Goal: Task Accomplishment & Management: Use online tool/utility

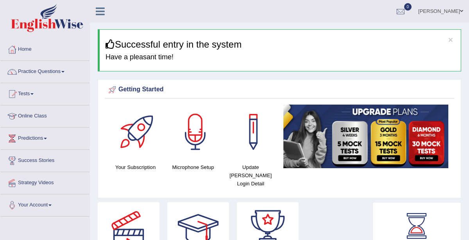
click at [64, 71] on span at bounding box center [62, 72] width 3 height 2
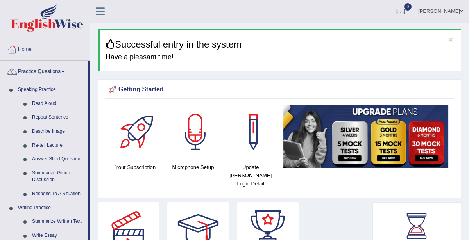
click at [64, 71] on span at bounding box center [62, 72] width 3 height 2
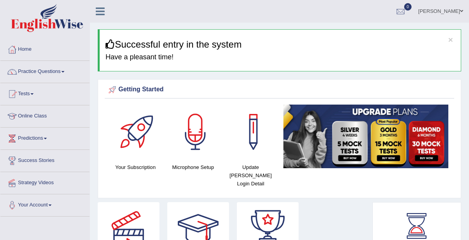
click at [37, 116] on link "Online Class" at bounding box center [44, 115] width 89 height 20
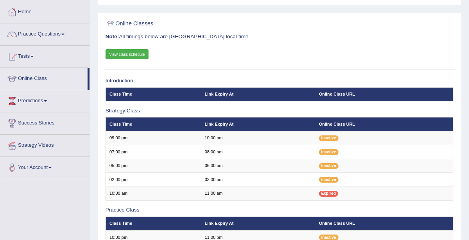
scroll to position [49, 0]
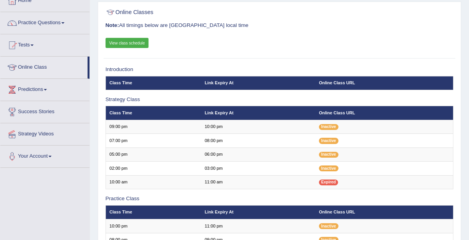
click at [34, 45] on span at bounding box center [31, 46] width 3 height 2
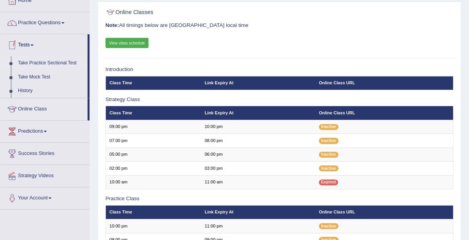
click at [57, 63] on link "Take Practice Sectional Test" at bounding box center [50, 63] width 73 height 14
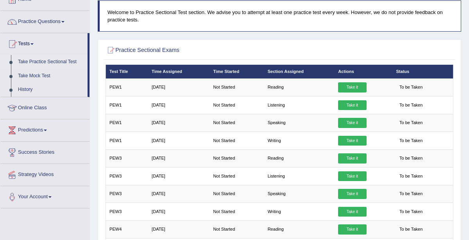
scroll to position [51, 0]
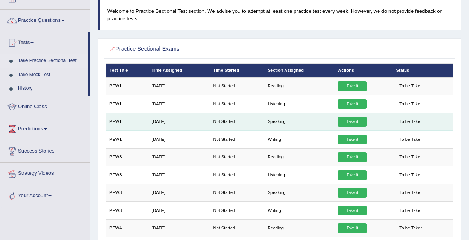
click at [354, 121] on link "Take it" at bounding box center [352, 122] width 28 height 10
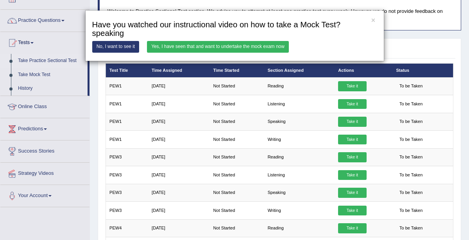
click at [243, 45] on link "Yes, I have seen that and want to undertake the mock exam now" at bounding box center [218, 46] width 142 height 11
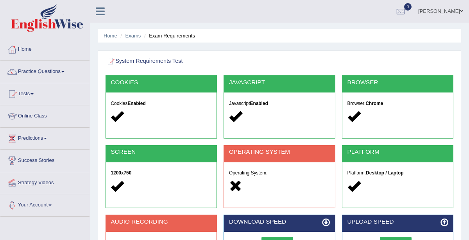
click at [38, 53] on link "Home" at bounding box center [44, 49] width 89 height 20
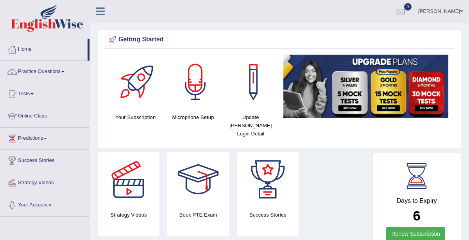
click at [17, 93] on div at bounding box center [12, 94] width 12 height 12
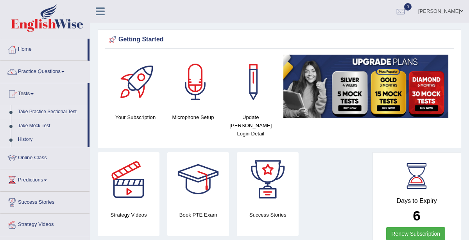
click at [49, 109] on link "Take Practice Sectional Test" at bounding box center [50, 112] width 73 height 14
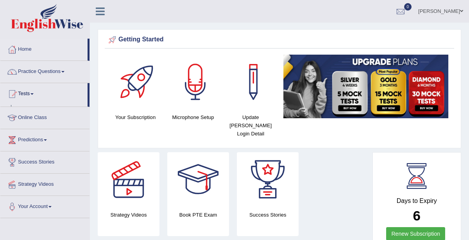
click at [77, 109] on link "Online Class" at bounding box center [44, 117] width 89 height 20
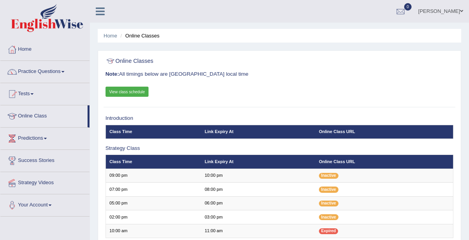
click at [27, 98] on link "Tests" at bounding box center [44, 93] width 89 height 20
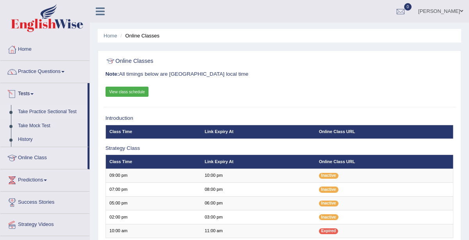
click at [63, 111] on link "Take Practice Sectional Test" at bounding box center [50, 112] width 73 height 14
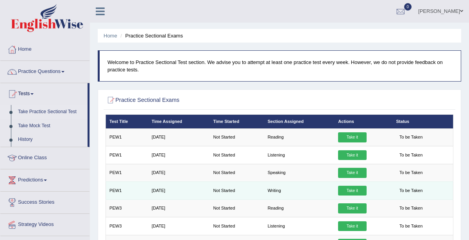
click at [354, 187] on link "Take it" at bounding box center [352, 191] width 28 height 10
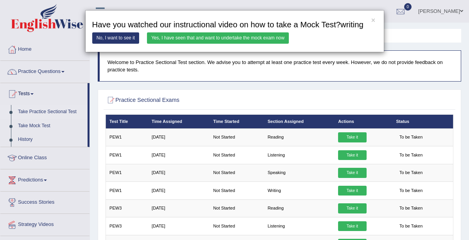
click at [227, 35] on link "Yes, I have seen that and want to undertake the mock exam now" at bounding box center [218, 37] width 142 height 11
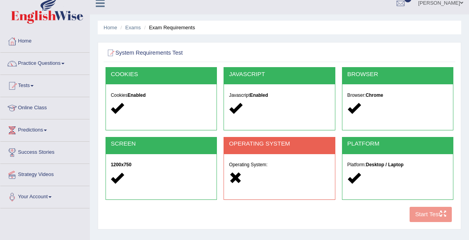
scroll to position [6, 0]
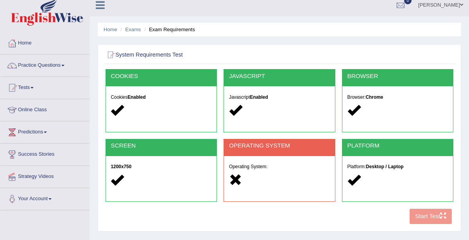
click at [323, 148] on h2 "OPERATING SYSTEM" at bounding box center [279, 146] width 101 height 7
click at [304, 174] on div at bounding box center [279, 180] width 101 height 14
click at [304, 175] on div at bounding box center [279, 180] width 101 height 14
click at [302, 166] on h5 "Operating System:" at bounding box center [279, 166] width 101 height 5
click at [289, 181] on div at bounding box center [279, 180] width 101 height 14
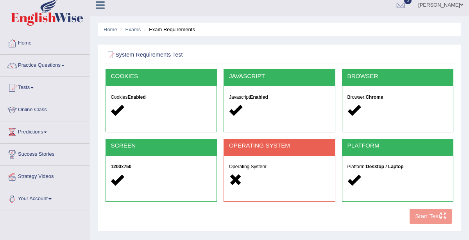
click at [64, 65] on span at bounding box center [62, 66] width 3 height 2
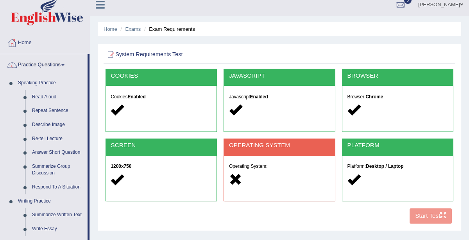
scroll to position [0, 0]
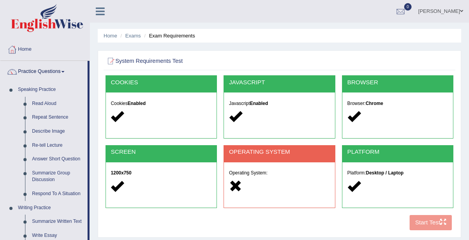
click at [64, 71] on span at bounding box center [62, 72] width 3 height 2
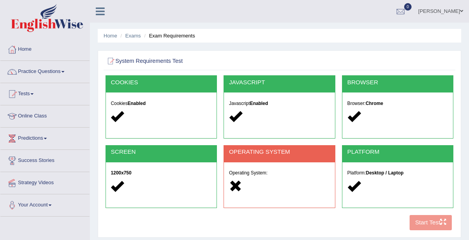
click at [53, 116] on link "Online Class" at bounding box center [44, 115] width 89 height 20
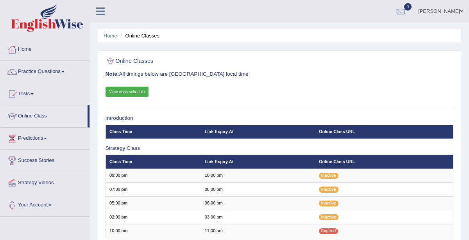
click at [62, 116] on link "Online Class" at bounding box center [43, 115] width 87 height 20
